Goal: Task Accomplishment & Management: Use online tool/utility

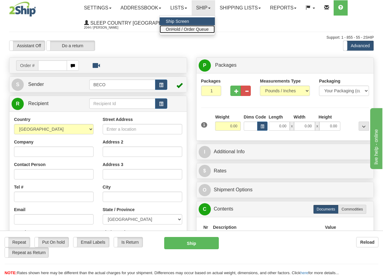
click at [207, 28] on span "OnHold / Order Queue" at bounding box center [187, 29] width 43 height 5
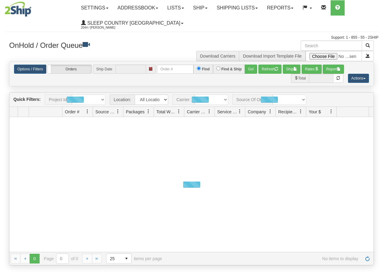
type input "[DATE]"
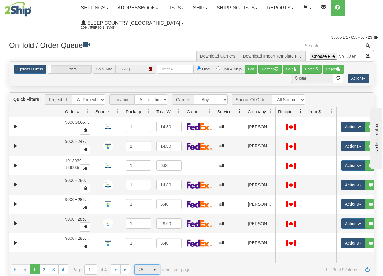
click at [157, 270] on span "select" at bounding box center [155, 270] width 10 height 10
click at [146, 259] on li "100" at bounding box center [147, 260] width 25 height 9
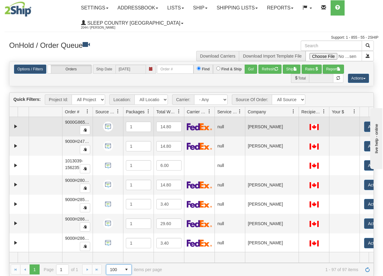
drag, startPoint x: 275, startPoint y: 114, endPoint x: 299, endPoint y: 118, distance: 24.1
click at [299, 118] on div "Quick Filters: Project Id: All Projects Location: All Locations BECO Carrier: -…" at bounding box center [191, 184] width 365 height 184
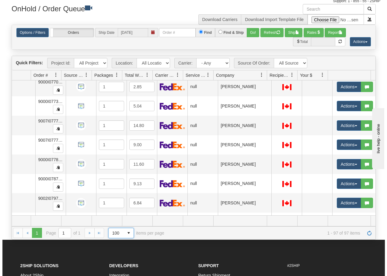
scroll to position [1705, 34]
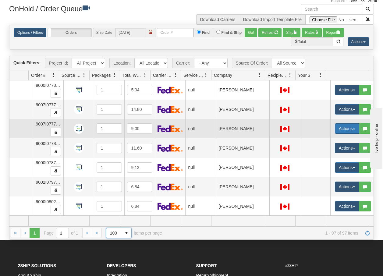
click at [350, 127] on button "Actions" at bounding box center [347, 128] width 24 height 10
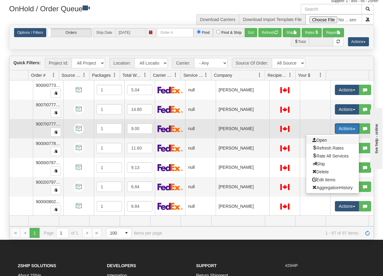
click at [322, 139] on span "Open" at bounding box center [319, 140] width 15 height 5
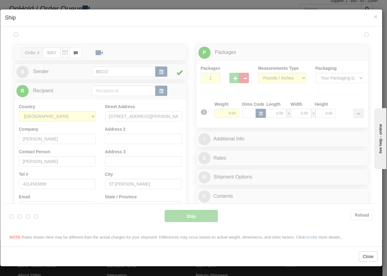
scroll to position [0, 0]
type input "13:52"
type input "16:00"
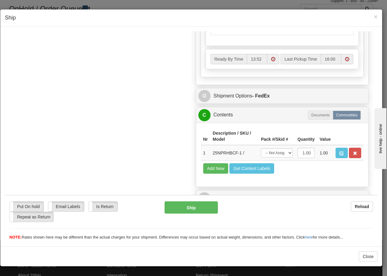
scroll to position [346, 0]
click at [375, 16] on span "×" at bounding box center [376, 16] width 4 height 7
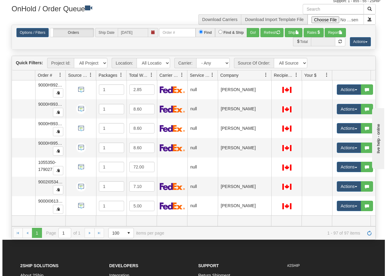
scroll to position [1452, 30]
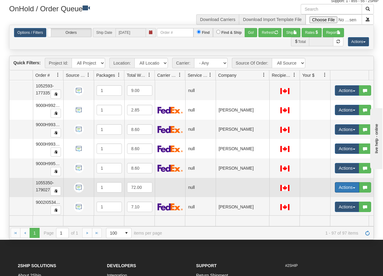
click at [353, 191] on button "Actions" at bounding box center [347, 187] width 24 height 10
click at [323, 198] on span "Open" at bounding box center [319, 198] width 15 height 5
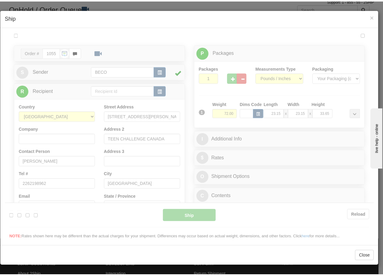
scroll to position [0, 0]
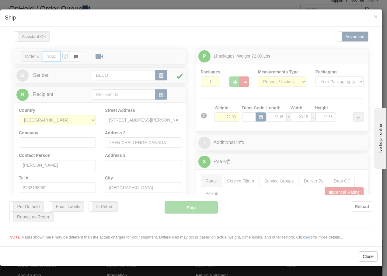
type input "13:55"
type input "16:00"
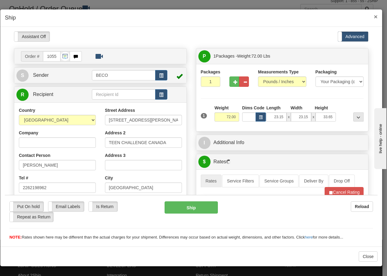
click at [378, 18] on span "×" at bounding box center [376, 16] width 4 height 7
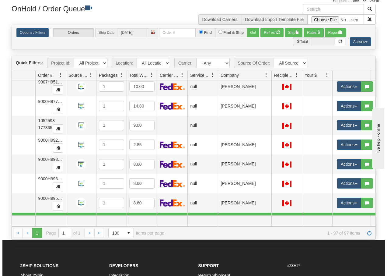
scroll to position [1416, 29]
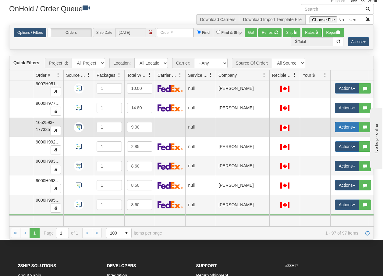
click at [353, 127] on span "button" at bounding box center [354, 127] width 2 height 1
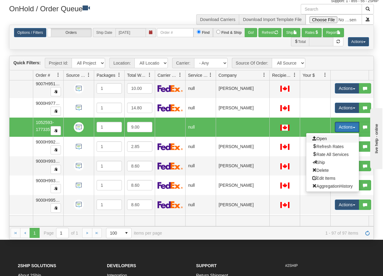
click at [325, 138] on span "Open" at bounding box center [319, 138] width 15 height 5
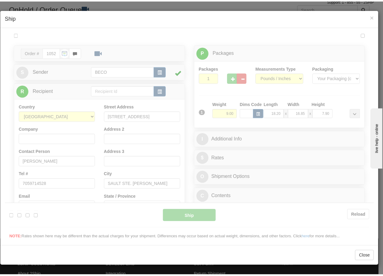
scroll to position [0, 0]
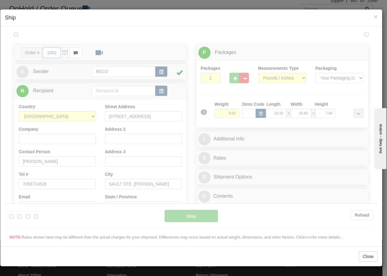
type input "13:55"
type input "16:00"
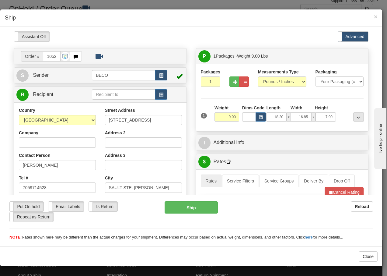
click at [374, 17] on h4 "Ship" at bounding box center [191, 18] width 373 height 8
click at [374, 16] on span "×" at bounding box center [376, 16] width 4 height 7
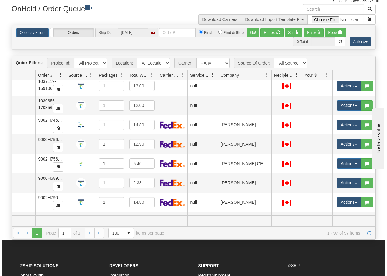
scroll to position [1103, 29]
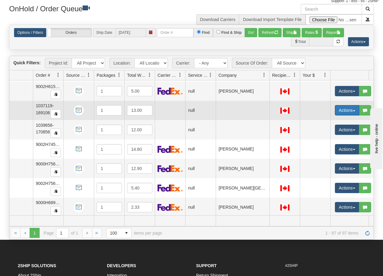
click at [353, 110] on span "button" at bounding box center [354, 110] width 2 height 1
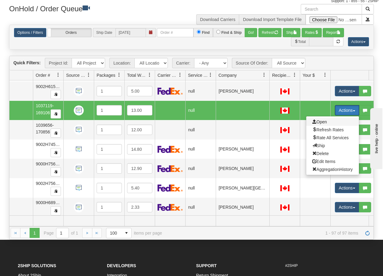
click at [325, 122] on span "Open" at bounding box center [319, 121] width 15 height 5
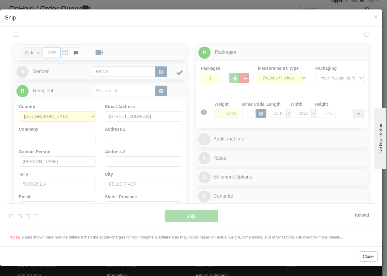
type input "13:55"
type input "16:00"
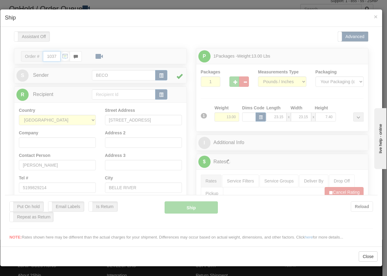
scroll to position [0, 0]
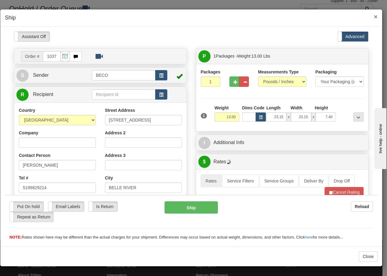
click at [375, 16] on span "×" at bounding box center [376, 16] width 4 height 7
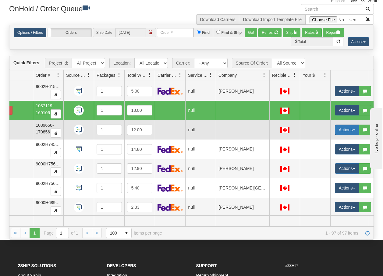
click at [356, 131] on button "Actions" at bounding box center [347, 130] width 24 height 10
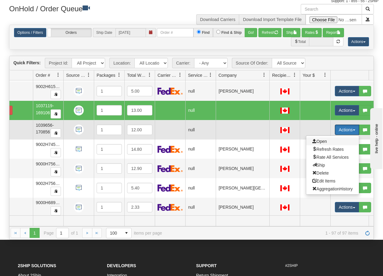
click at [324, 140] on span "Open" at bounding box center [319, 141] width 15 height 5
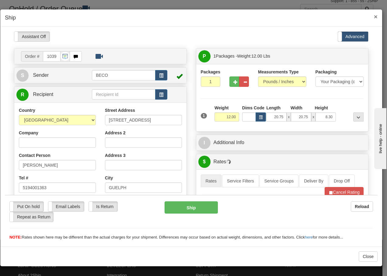
click at [376, 17] on span "×" at bounding box center [376, 16] width 4 height 7
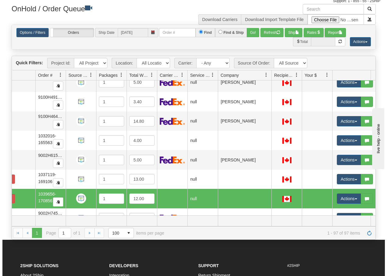
scroll to position [998, 29]
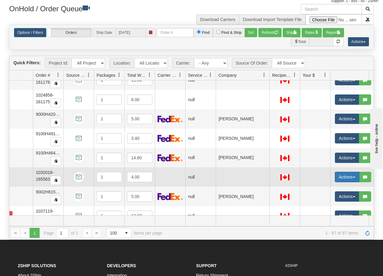
click at [355, 178] on span "button" at bounding box center [354, 177] width 2 height 1
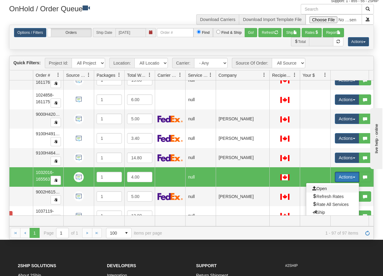
click at [323, 189] on span "Open" at bounding box center [319, 188] width 15 height 5
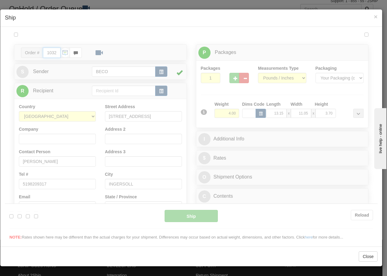
type input "13:55"
type input "16:00"
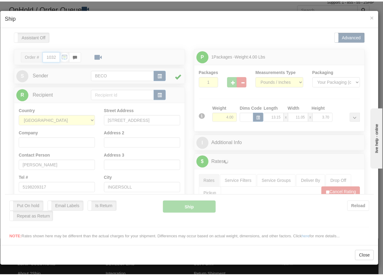
scroll to position [0, 0]
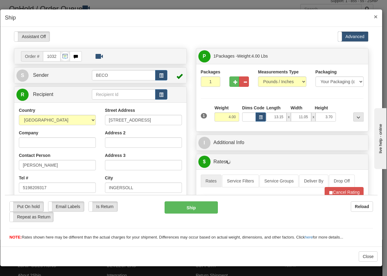
click at [377, 17] on span "×" at bounding box center [376, 16] width 4 height 7
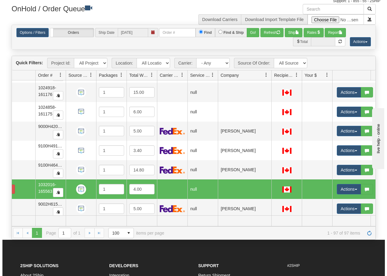
scroll to position [929, 29]
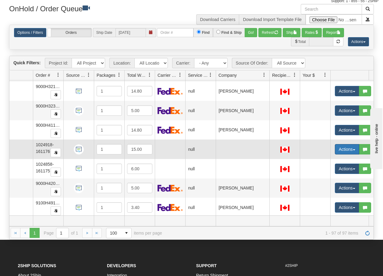
click at [354, 150] on button "Actions" at bounding box center [347, 149] width 24 height 10
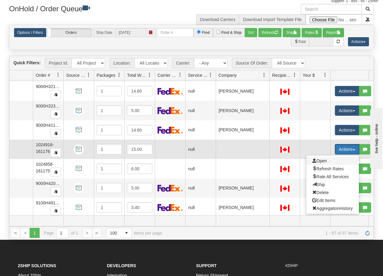
click at [324, 161] on span "Open" at bounding box center [319, 160] width 15 height 5
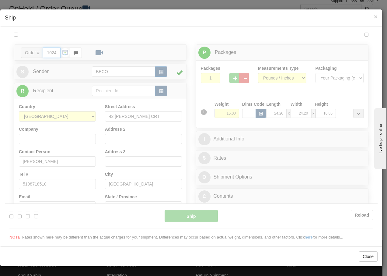
scroll to position [0, 0]
type input "13:55"
type input "16:00"
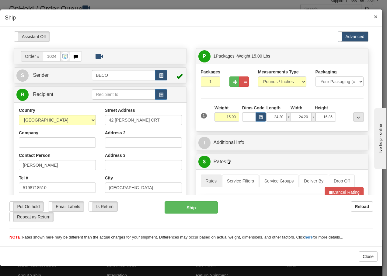
click at [375, 16] on span "×" at bounding box center [376, 16] width 4 height 7
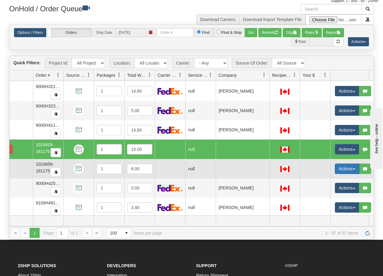
click at [353, 171] on button "Actions" at bounding box center [347, 169] width 24 height 10
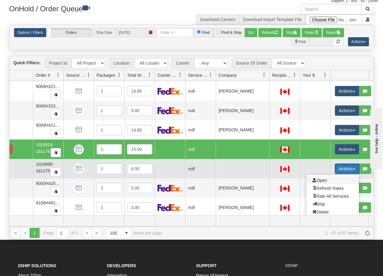
click at [322, 180] on span "Open" at bounding box center [319, 180] width 15 height 5
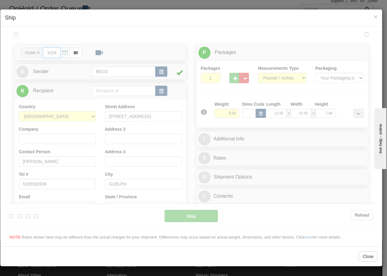
type input "13:55"
type input "16:00"
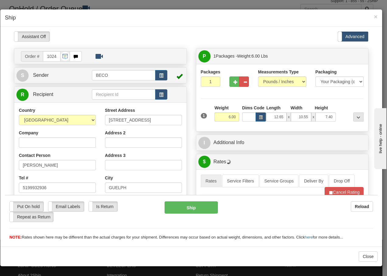
click at [378, 17] on div "× Ship" at bounding box center [191, 17] width 382 height 17
click at [375, 16] on span "×" at bounding box center [376, 16] width 4 height 7
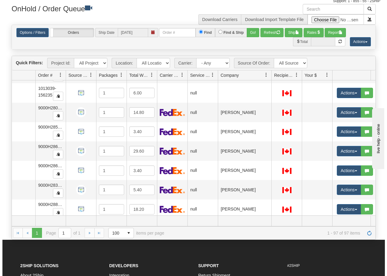
scroll to position [0, 29]
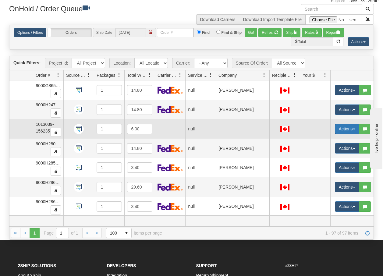
click at [353, 129] on span "button" at bounding box center [354, 129] width 2 height 1
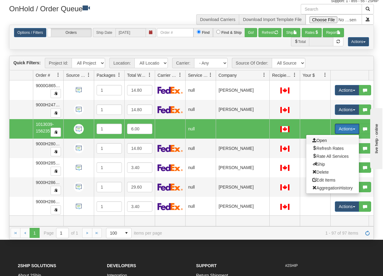
click at [323, 140] on span "Open" at bounding box center [319, 140] width 15 height 5
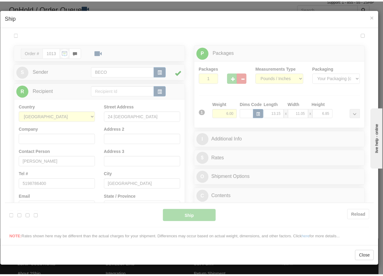
scroll to position [0, 0]
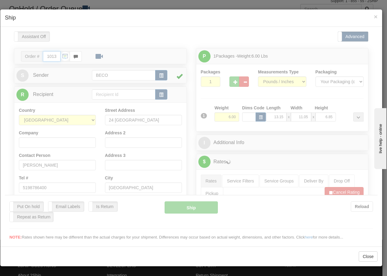
type input "13:56"
type input "16:00"
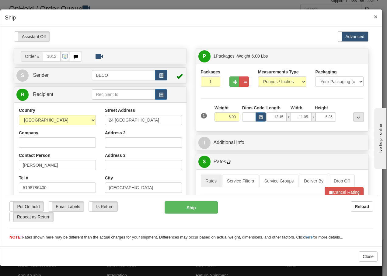
drag, startPoint x: 376, startPoint y: 17, endPoint x: 376, endPoint y: 20, distance: 3.4
click at [376, 17] on span "×" at bounding box center [376, 16] width 4 height 7
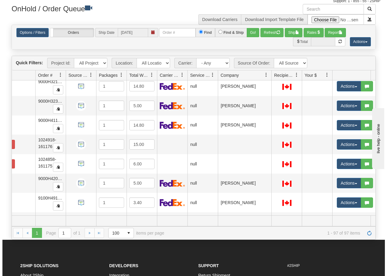
scroll to position [970, 29]
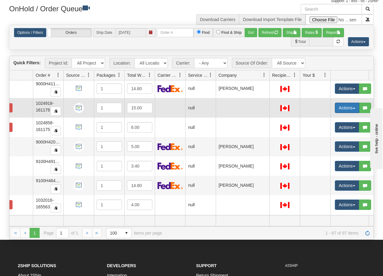
click at [355, 108] on span "button" at bounding box center [354, 108] width 2 height 1
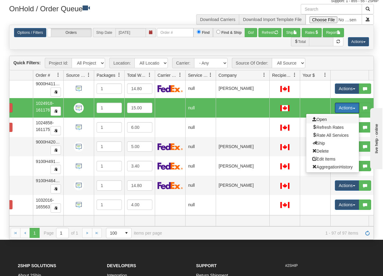
click at [324, 121] on span "Open" at bounding box center [319, 119] width 15 height 5
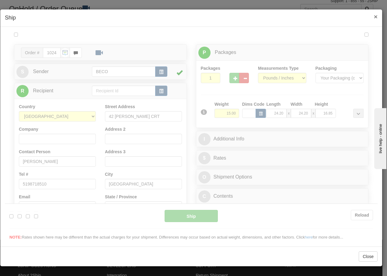
scroll to position [0, 0]
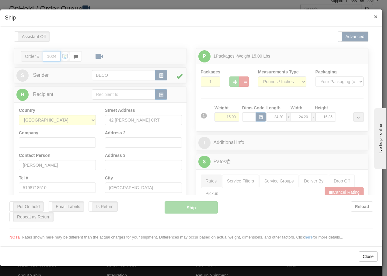
type input "13:56"
type input "16:00"
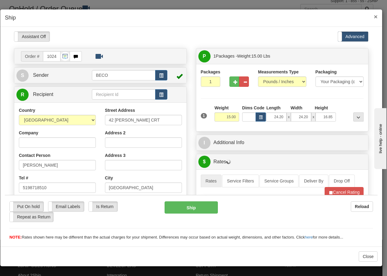
click at [374, 17] on span "×" at bounding box center [376, 16] width 4 height 7
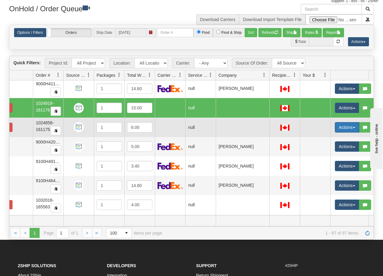
click at [354, 128] on span "button" at bounding box center [354, 127] width 2 height 1
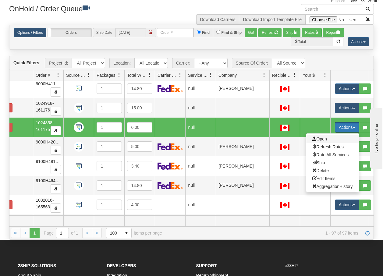
click at [318, 139] on span "Open" at bounding box center [319, 138] width 15 height 5
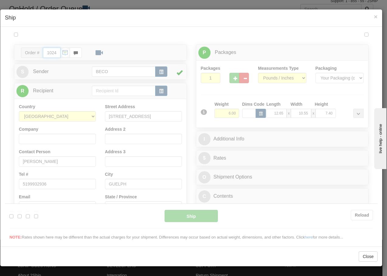
type input "13:56"
type input "16:00"
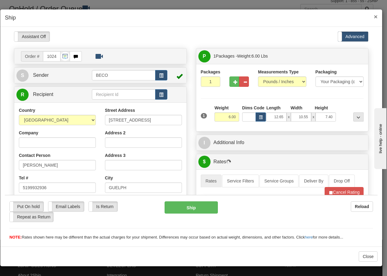
click at [377, 15] on span "×" at bounding box center [376, 16] width 4 height 7
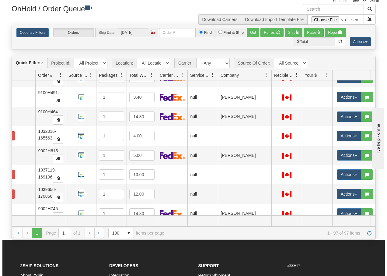
scroll to position [1072, 29]
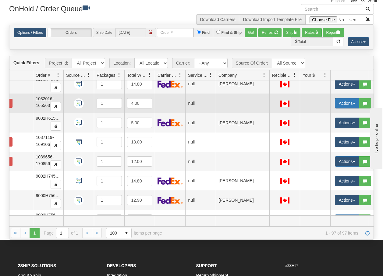
click at [354, 101] on button "Actions" at bounding box center [347, 103] width 24 height 10
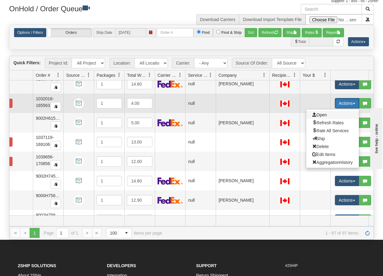
click at [321, 114] on span "Open" at bounding box center [319, 114] width 15 height 5
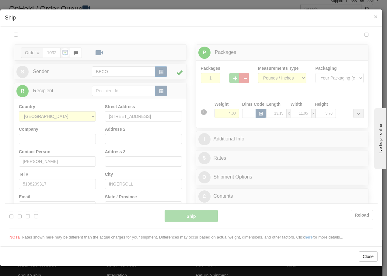
scroll to position [0, 0]
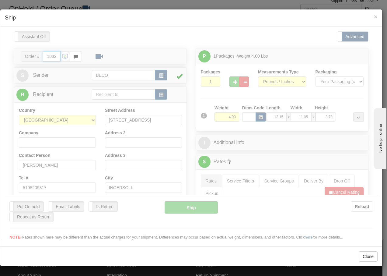
type input "13:56"
type input "16:00"
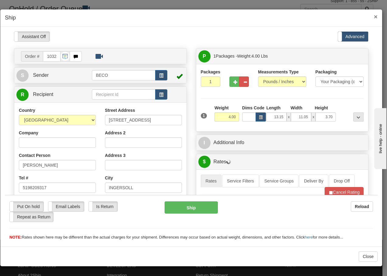
click at [377, 17] on span "×" at bounding box center [376, 16] width 4 height 7
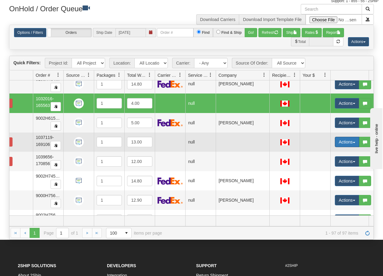
click at [354, 143] on span "button" at bounding box center [354, 142] width 2 height 1
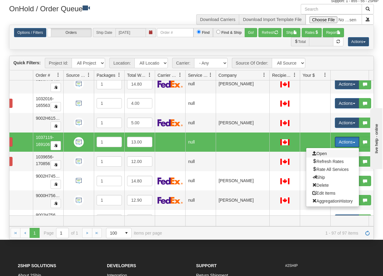
click at [323, 153] on span "Open" at bounding box center [319, 153] width 15 height 5
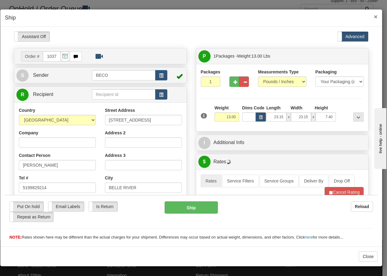
click at [377, 16] on span "×" at bounding box center [376, 16] width 4 height 7
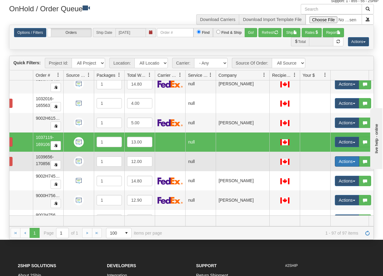
click at [353, 162] on span "button" at bounding box center [354, 161] width 2 height 1
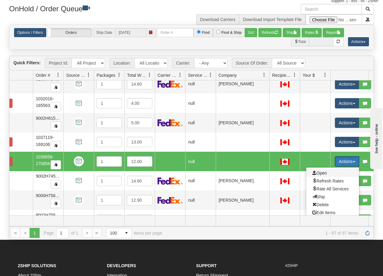
click at [321, 174] on span "Open" at bounding box center [319, 173] width 15 height 5
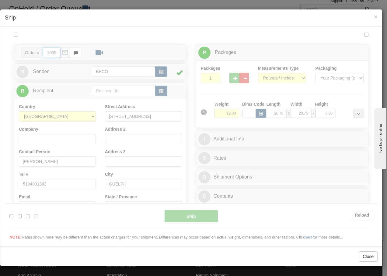
type input "13:57"
type input "16:00"
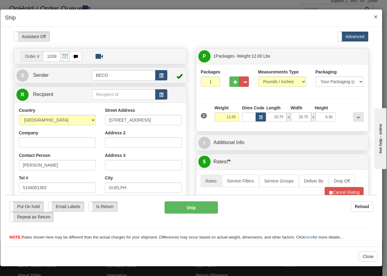
click at [375, 17] on span "×" at bounding box center [376, 16] width 4 height 7
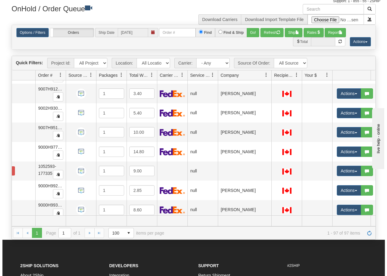
scroll to position [1429, 29]
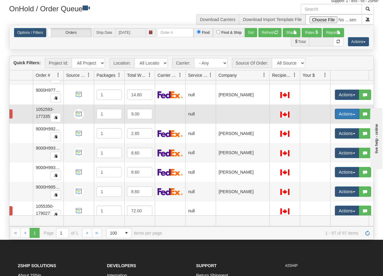
click at [354, 112] on button "Actions" at bounding box center [347, 114] width 24 height 10
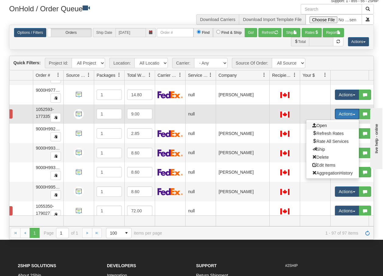
click at [325, 125] on span "Open" at bounding box center [319, 125] width 15 height 5
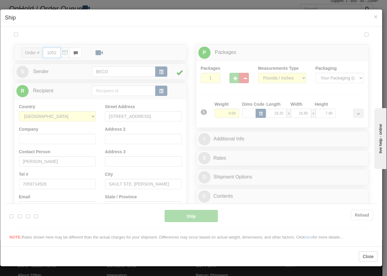
type input "13:57"
type input "16:00"
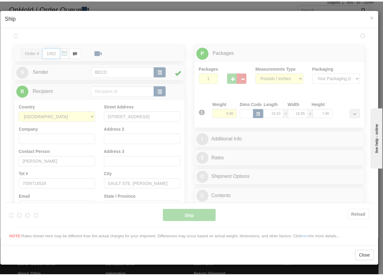
scroll to position [0, 0]
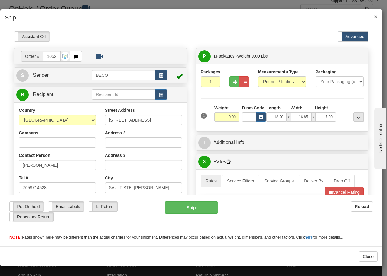
click at [375, 18] on span "×" at bounding box center [376, 16] width 4 height 7
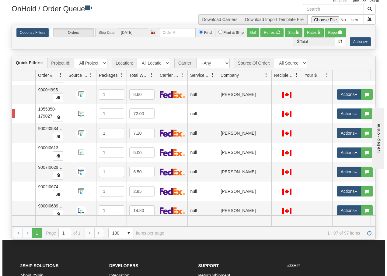
scroll to position [1538, 29]
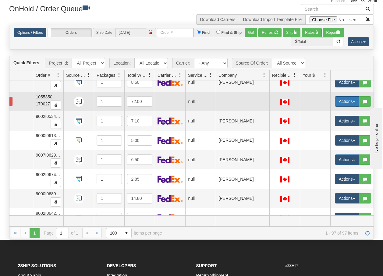
click at [355, 102] on span "button" at bounding box center [354, 101] width 2 height 1
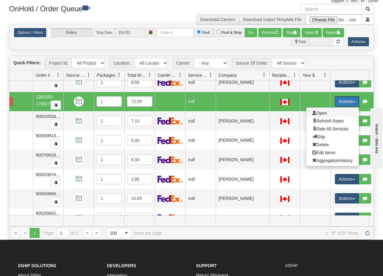
click at [323, 112] on span "Open" at bounding box center [319, 113] width 15 height 5
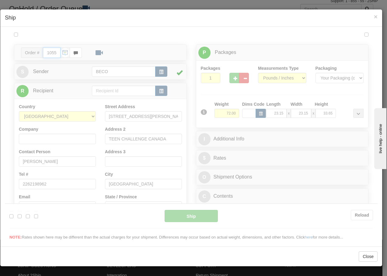
type input "13:57"
type input "16:00"
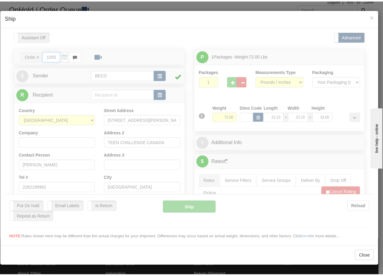
scroll to position [0, 0]
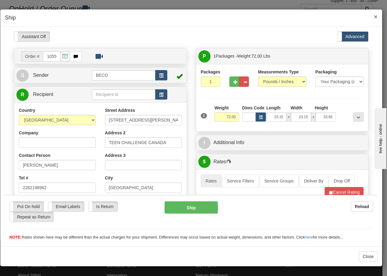
click at [377, 15] on span "×" at bounding box center [376, 16] width 4 height 7
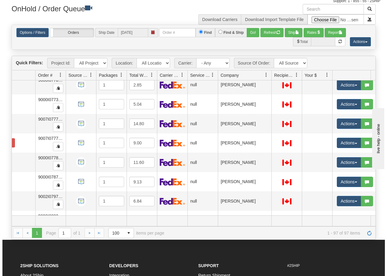
scroll to position [1688, 29]
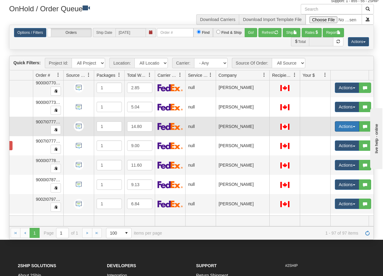
click at [354, 126] on button "Actions" at bounding box center [347, 126] width 24 height 10
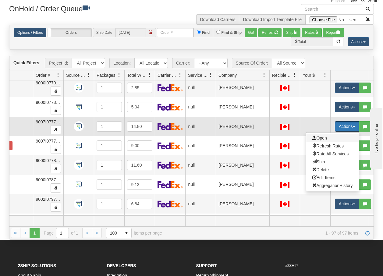
click at [321, 137] on span "Open" at bounding box center [319, 138] width 15 height 5
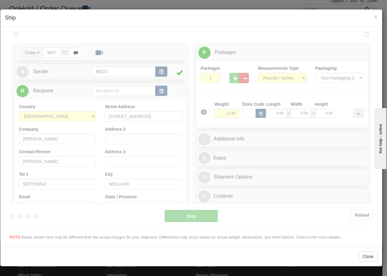
scroll to position [0, 0]
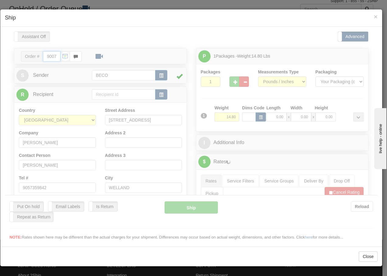
type input "13:58"
type input "16:00"
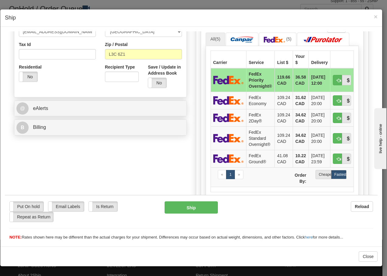
scroll to position [191, 0]
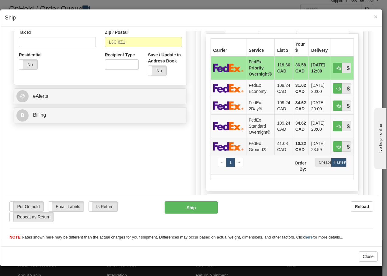
click at [252, 143] on td "FedEx Ground®" at bounding box center [260, 145] width 28 height 17
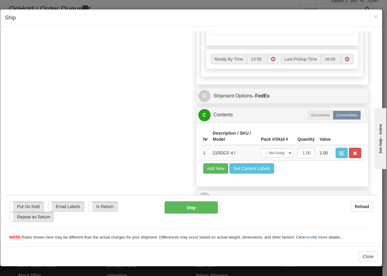
scroll to position [346, 0]
click at [284, 154] on select "-- Not Assigned -- Package 1" at bounding box center [277, 152] width 32 height 9
select select "0"
click at [261, 148] on select "-- Not Assigned -- Package 1" at bounding box center [277, 152] width 32 height 9
click at [194, 209] on button "Ship" at bounding box center [191, 207] width 53 height 12
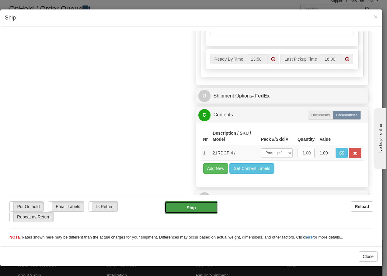
type input "92"
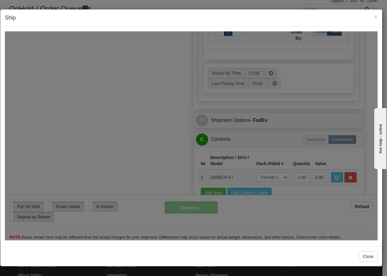
scroll to position [370, 0]
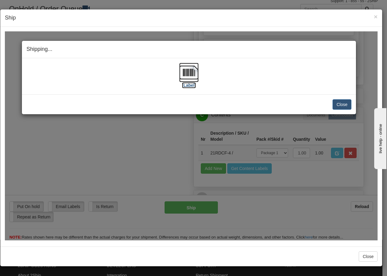
click at [191, 74] on img at bounding box center [188, 71] width 19 height 19
click at [341, 105] on button "Close" at bounding box center [342, 104] width 19 height 10
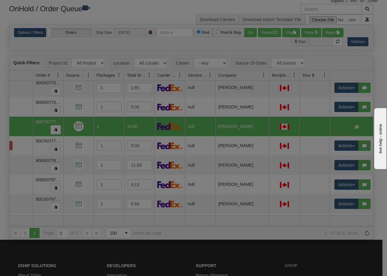
scroll to position [0, 0]
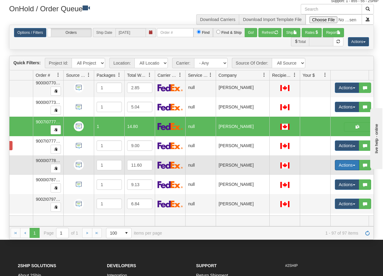
click at [354, 166] on span "button" at bounding box center [354, 165] width 2 height 1
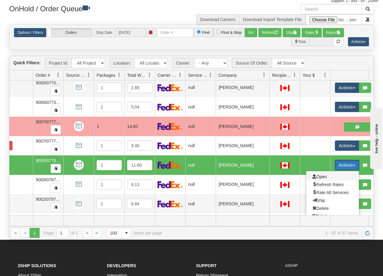
click at [321, 175] on span "Open" at bounding box center [319, 176] width 15 height 5
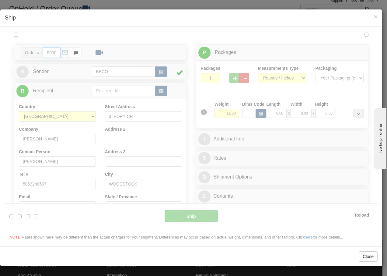
type input "13:59"
type input "16:00"
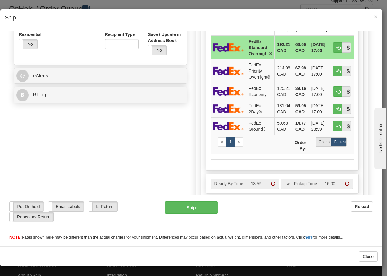
scroll to position [219, 0]
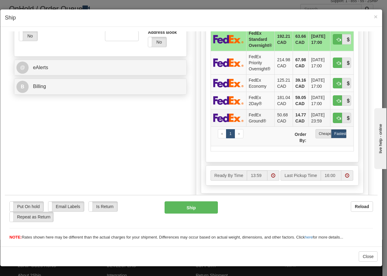
click at [252, 117] on td "FedEx Ground®" at bounding box center [260, 117] width 28 height 17
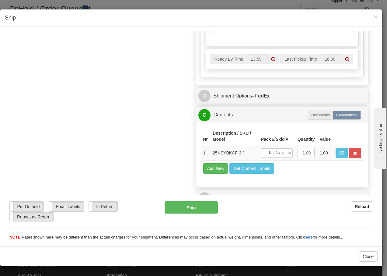
scroll to position [346, 0]
click at [285, 155] on select "-- Not Assigned -- Package 1" at bounding box center [277, 152] width 32 height 9
select select "0"
click at [261, 148] on select "-- Not Assigned -- Package 1" at bounding box center [277, 152] width 32 height 9
click at [183, 210] on button "Ship" at bounding box center [191, 207] width 53 height 12
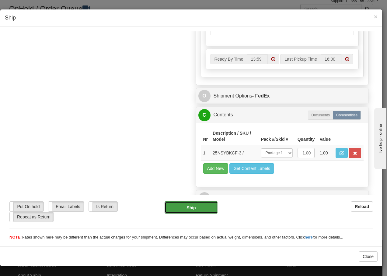
type input "92"
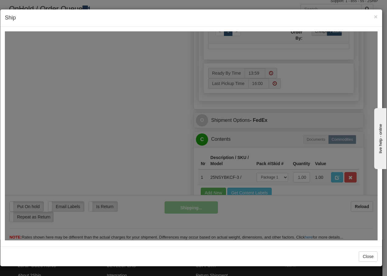
scroll to position [370, 0]
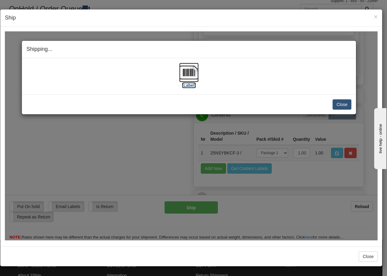
click at [187, 71] on img at bounding box center [188, 71] width 19 height 19
click at [341, 102] on button "Close" at bounding box center [342, 104] width 19 height 10
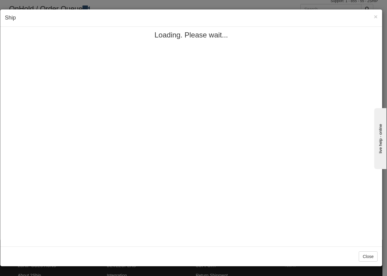
scroll to position [0, 0]
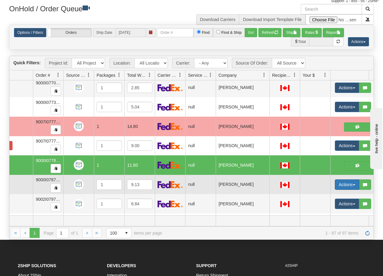
click at [354, 185] on button "Actions" at bounding box center [347, 184] width 24 height 10
click at [318, 198] on span "Open" at bounding box center [319, 196] width 15 height 5
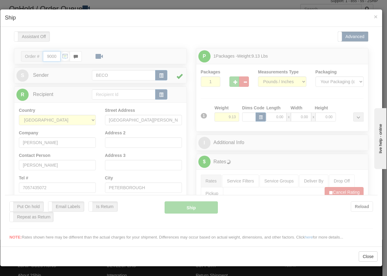
type input "14:00"
type input "16:00"
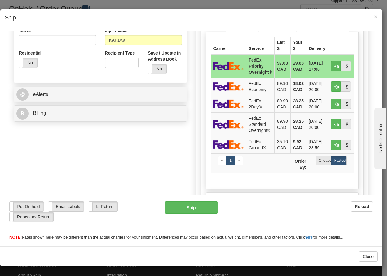
scroll to position [195, 0]
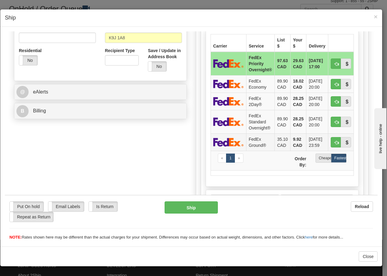
click at [255, 144] on td "FedEx Ground®" at bounding box center [260, 141] width 28 height 17
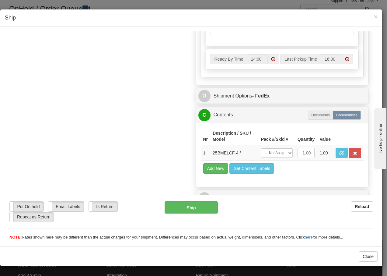
scroll to position [346, 0]
click at [278, 153] on select "-- Not Assigned -- Package 1" at bounding box center [277, 152] width 32 height 9
select select "0"
click at [261, 148] on select "-- Not Assigned -- Package 1" at bounding box center [277, 152] width 32 height 9
click at [190, 207] on button "Ship" at bounding box center [191, 207] width 53 height 12
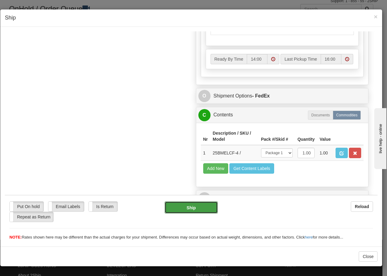
type input "92"
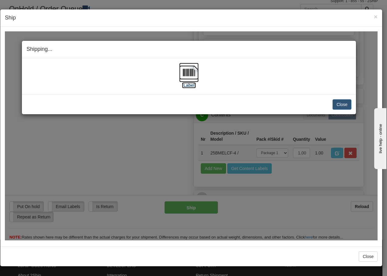
click at [193, 70] on img at bounding box center [188, 71] width 19 height 19
click at [344, 104] on button "Close" at bounding box center [342, 104] width 19 height 10
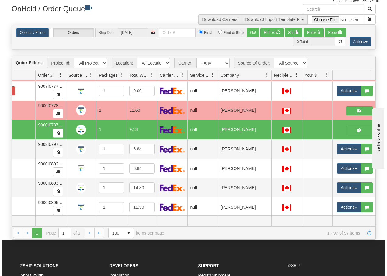
scroll to position [1749, 29]
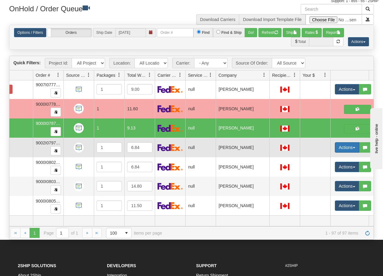
click at [353, 146] on button "Actions" at bounding box center [347, 147] width 24 height 10
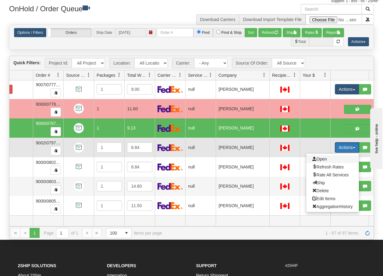
click at [321, 157] on span "Open" at bounding box center [319, 159] width 15 height 5
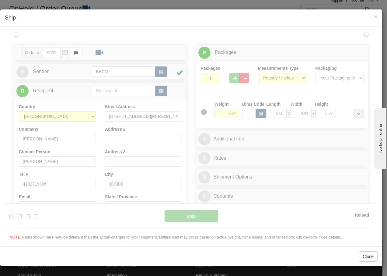
scroll to position [0, 0]
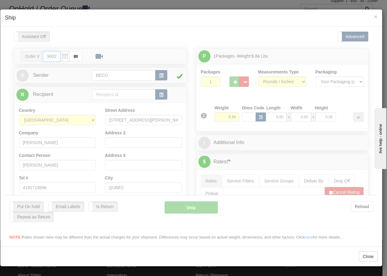
type input "14:01"
type input "16:00"
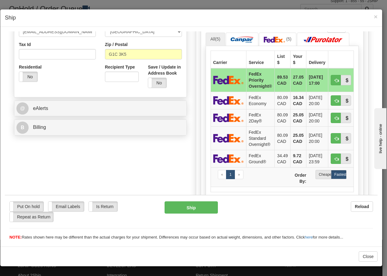
scroll to position [195, 0]
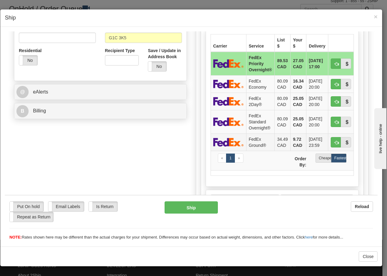
click at [256, 143] on td "FedEx Ground®" at bounding box center [260, 141] width 28 height 17
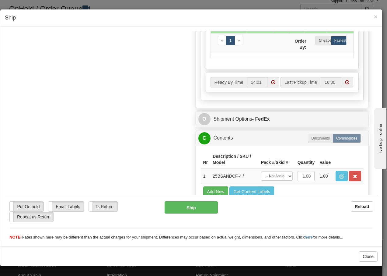
scroll to position [346, 0]
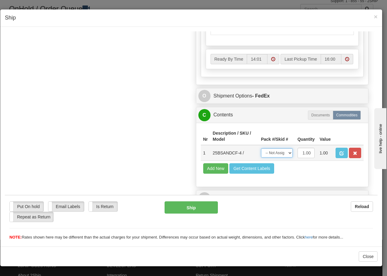
drag, startPoint x: 279, startPoint y: 153, endPoint x: 279, endPoint y: 158, distance: 5.8
click at [279, 153] on select "-- Not Assigned -- Package 1" at bounding box center [277, 152] width 32 height 9
select select "0"
click at [261, 148] on select "-- Not Assigned -- Package 1" at bounding box center [277, 152] width 32 height 9
click at [182, 207] on button "Ship" at bounding box center [191, 207] width 53 height 12
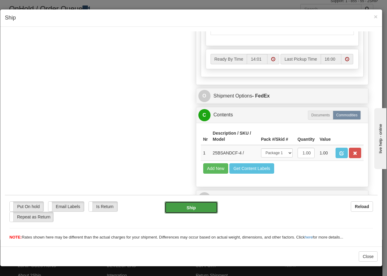
type input "92"
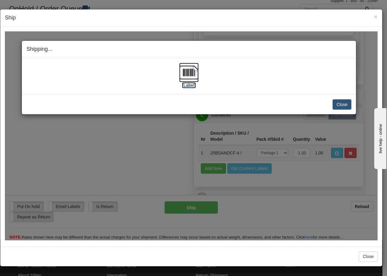
click at [189, 74] on img at bounding box center [188, 71] width 19 height 19
click at [340, 106] on button "Close" at bounding box center [342, 104] width 19 height 10
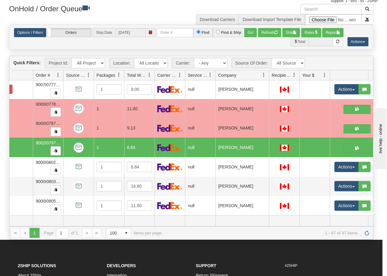
scroll to position [0, 0]
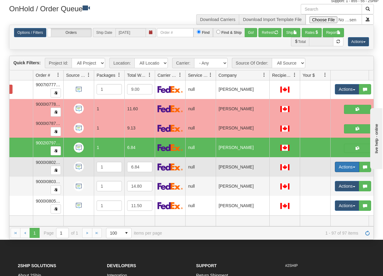
click at [354, 167] on span "button" at bounding box center [354, 167] width 2 height 1
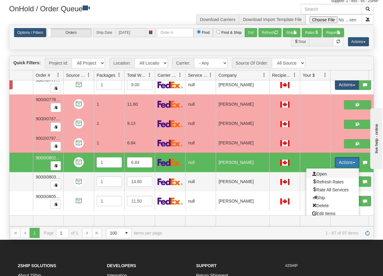
click at [324, 175] on span "Open" at bounding box center [319, 174] width 15 height 5
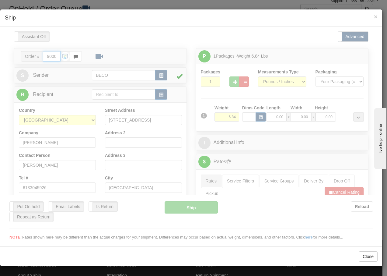
type input "14:01"
type input "16:00"
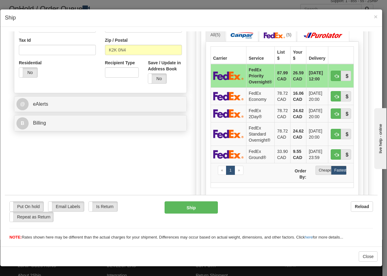
scroll to position [195, 0]
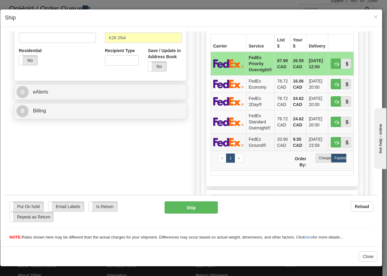
click at [252, 144] on td "FedEx Ground®" at bounding box center [260, 141] width 28 height 17
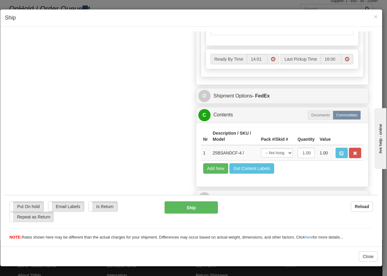
scroll to position [346, 0]
click at [281, 155] on select "-- Not Assigned -- Package 1" at bounding box center [277, 152] width 32 height 9
select select "0"
click at [261, 148] on select "-- Not Assigned -- Package 1" at bounding box center [277, 152] width 32 height 9
click at [195, 208] on button "Ship" at bounding box center [191, 207] width 53 height 12
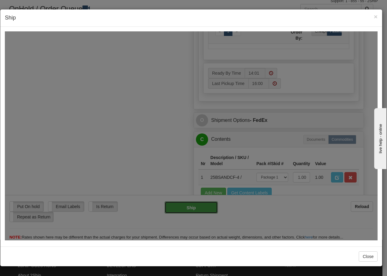
type input "92"
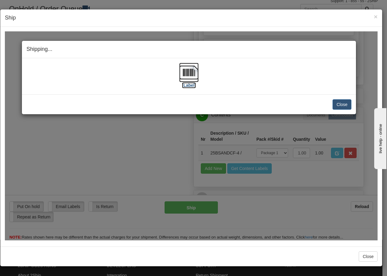
click at [193, 77] on img at bounding box center [188, 71] width 19 height 19
click at [348, 103] on button "Close" at bounding box center [342, 104] width 19 height 10
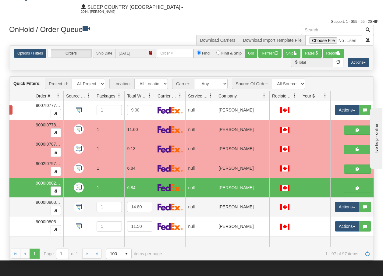
scroll to position [0, 0]
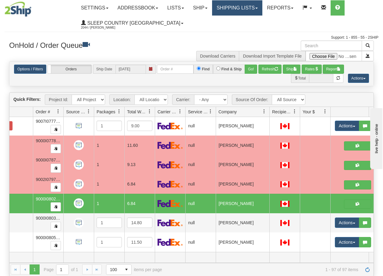
click at [240, 7] on link "Shipping lists" at bounding box center [237, 7] width 50 height 15
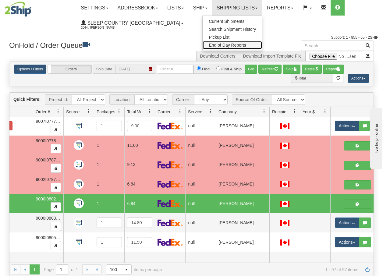
click at [242, 46] on span "End of Day Reports" at bounding box center [227, 45] width 37 height 5
